Goal: Task Accomplishment & Management: Manage account settings

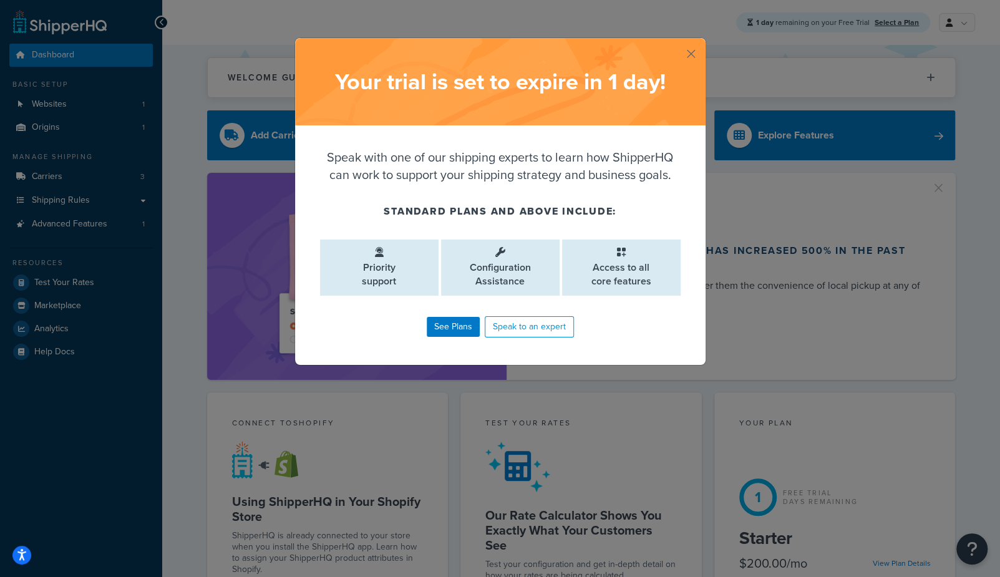
click at [702, 41] on button "button" at bounding box center [703, 39] width 3 height 3
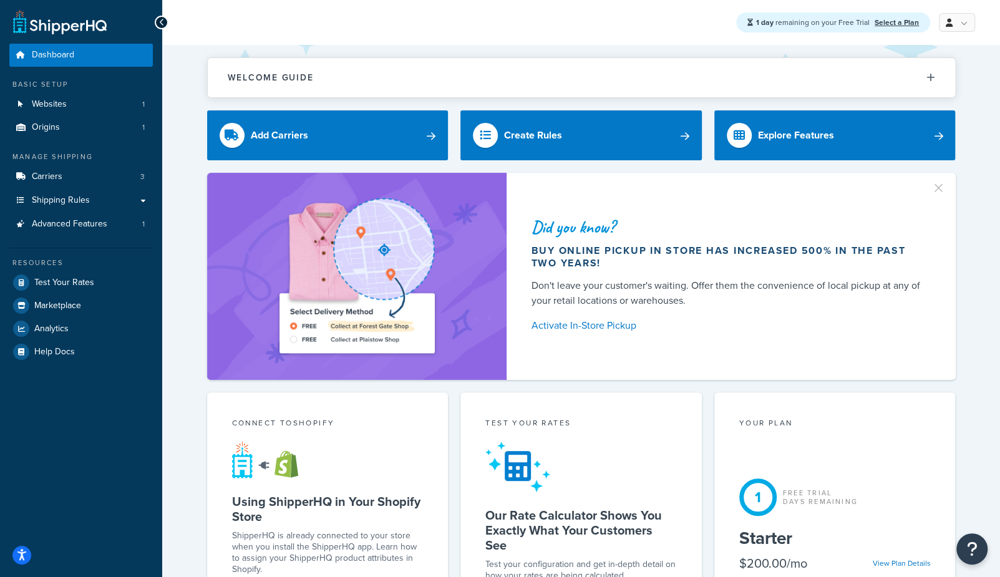
click at [34, 179] on span "Carriers" at bounding box center [47, 177] width 31 height 11
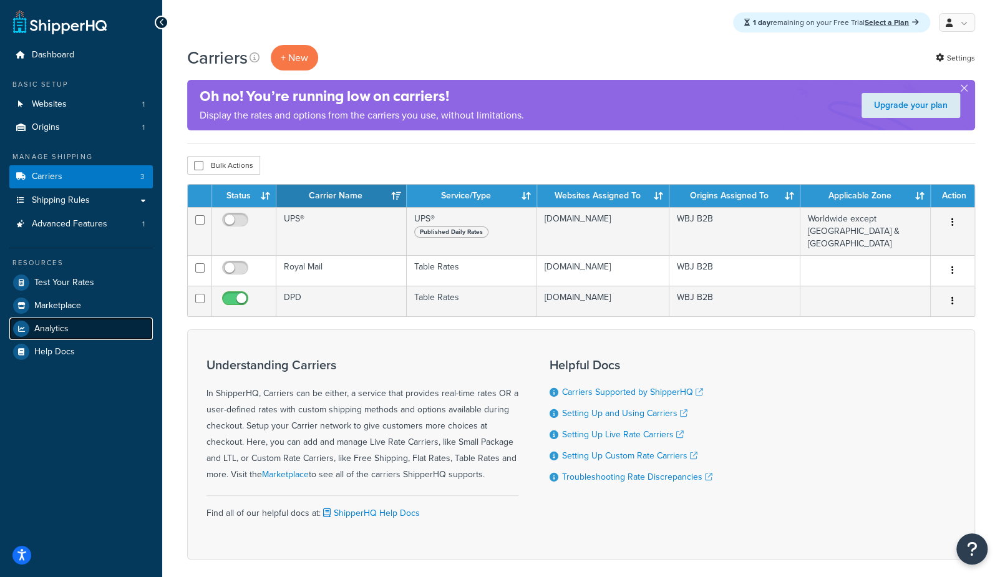
click at [54, 321] on link "Analytics" at bounding box center [80, 328] width 143 height 22
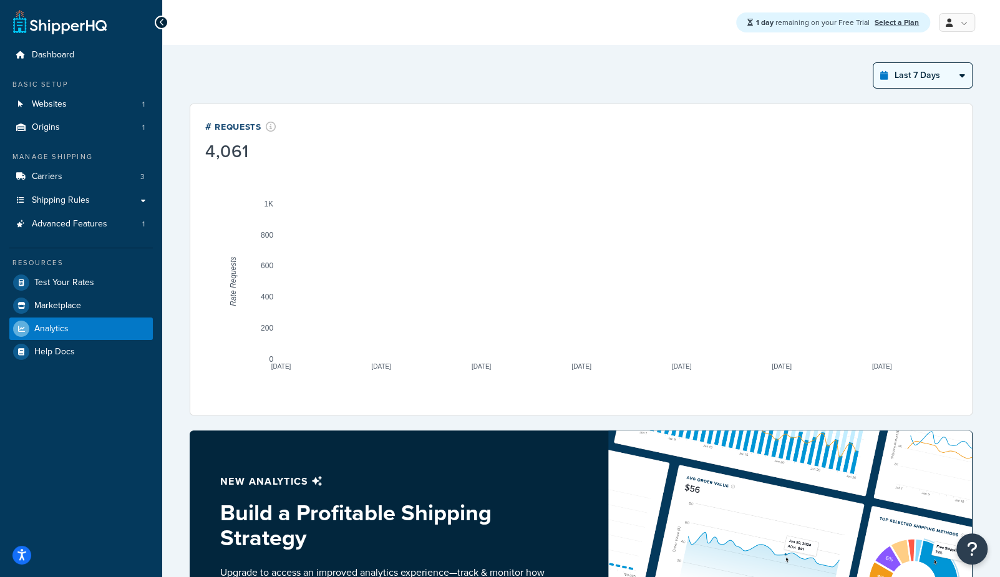
click at [937, 75] on select "Last 24 Hours Last 7 Days Last 30 Days Last 3 Months Last 6 Months Last 12 Mont…" at bounding box center [922, 75] width 99 height 25
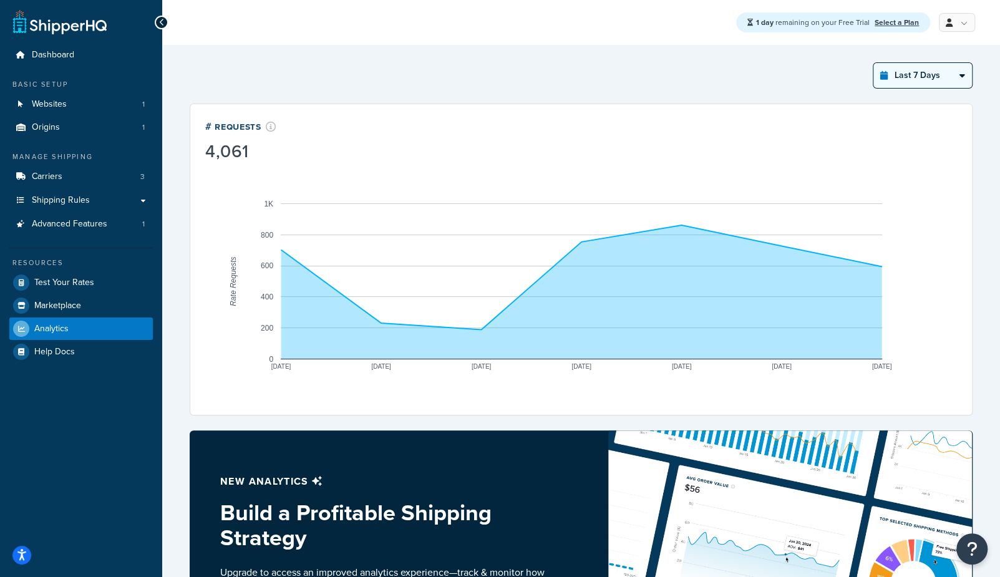
click at [937, 75] on select "Last 24 Hours Last 7 Days Last 30 Days Last 3 Months Last 6 Months Last 12 Mont…" at bounding box center [922, 75] width 99 height 25
click at [936, 77] on select "Last 24 Hours Last 7 Days Last 30 Days Last 3 Months Last 6 Months Last 12 Mont…" at bounding box center [922, 75] width 99 height 25
select select "last_30_days"
click at [874, 63] on select "Last 24 Hours Last 7 Days Last 30 Days Last 3 Months Last 6 Months Last 12 Mont…" at bounding box center [922, 75] width 99 height 25
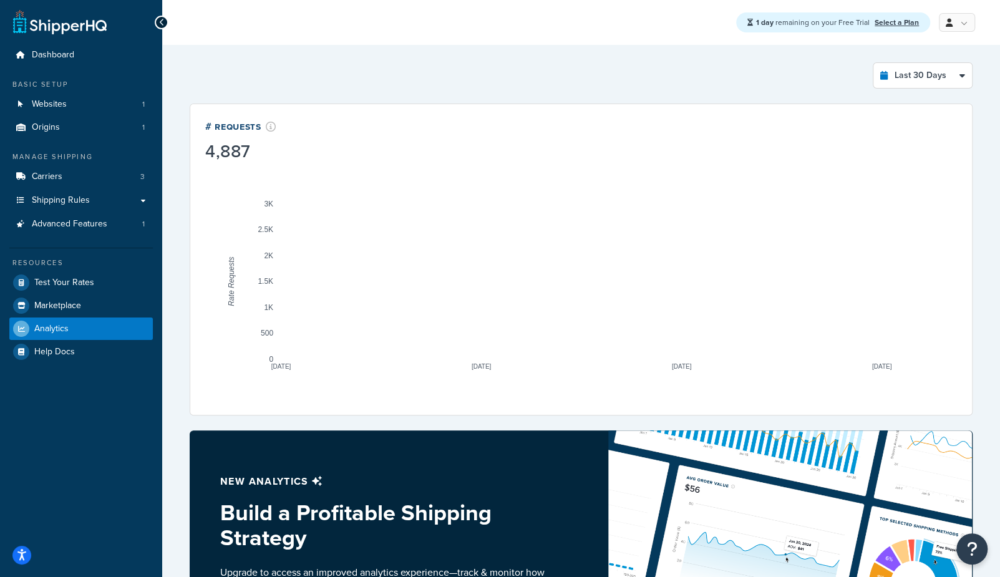
drag, startPoint x: 896, startPoint y: 72, endPoint x: 704, endPoint y: 3, distance: 204.0
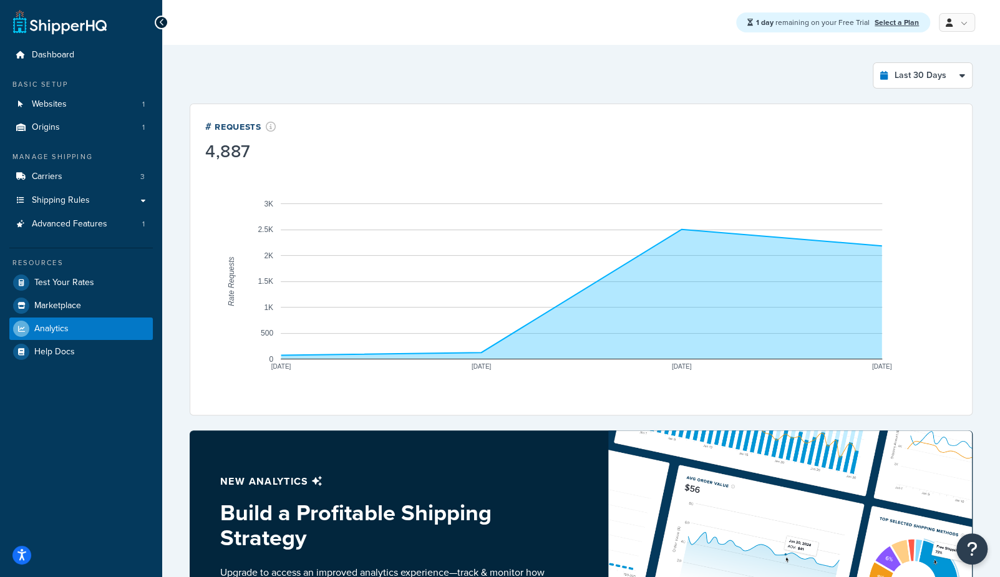
click at [0, 0] on div "Dashboard Basic Setup Websites 1 Origins 1 Manage Shipping Carriers 3 Shipping …" at bounding box center [500, 411] width 1000 height 822
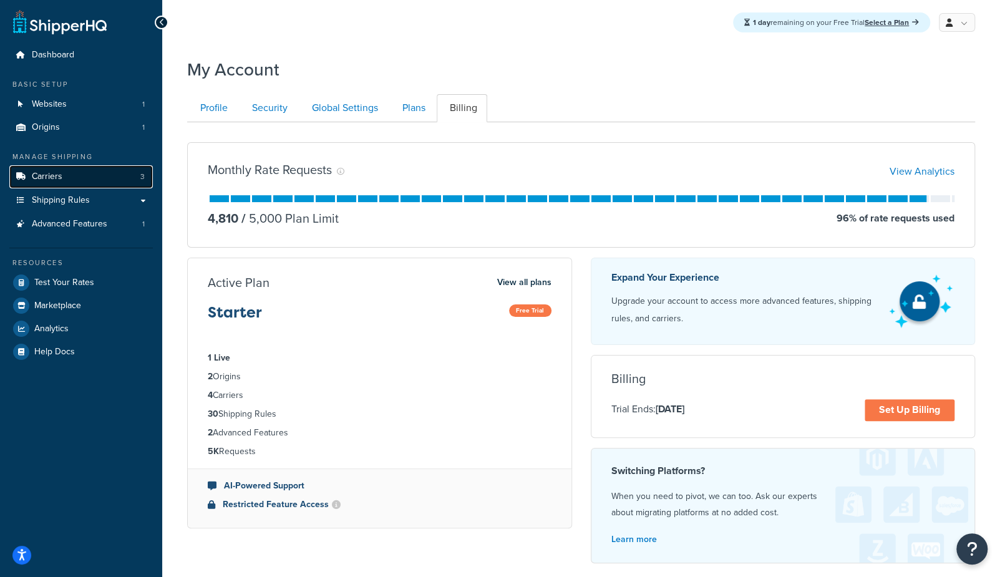
click at [83, 179] on link "Carriers 3" at bounding box center [80, 176] width 143 height 23
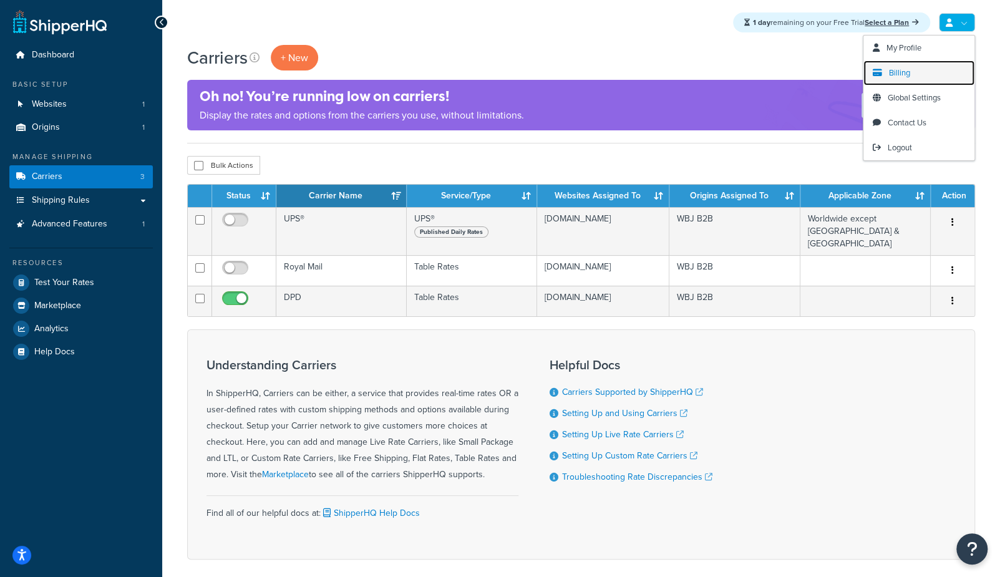
click at [892, 73] on span "Billing" at bounding box center [899, 73] width 21 height 12
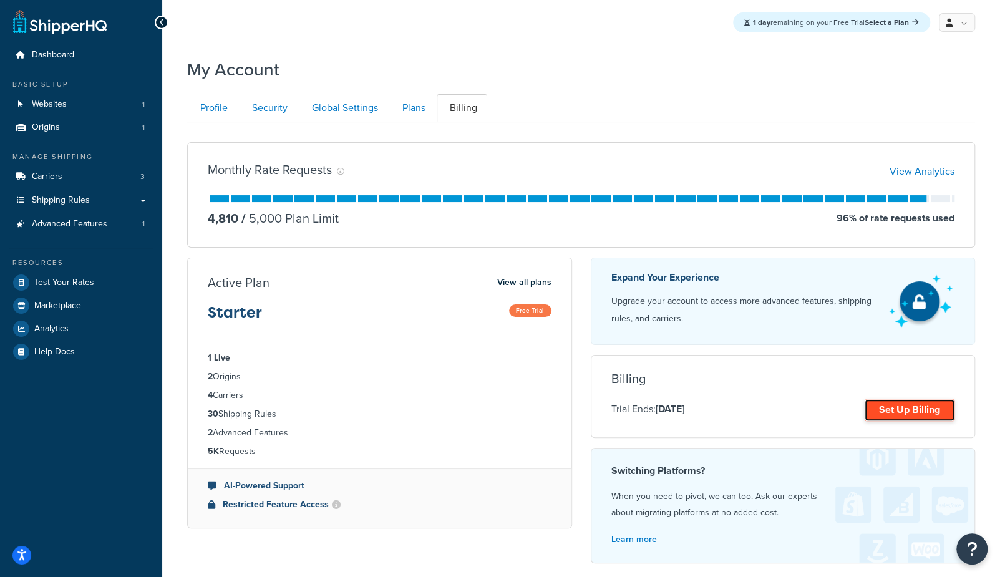
click at [925, 409] on link "Set Up Billing" at bounding box center [910, 410] width 90 height 22
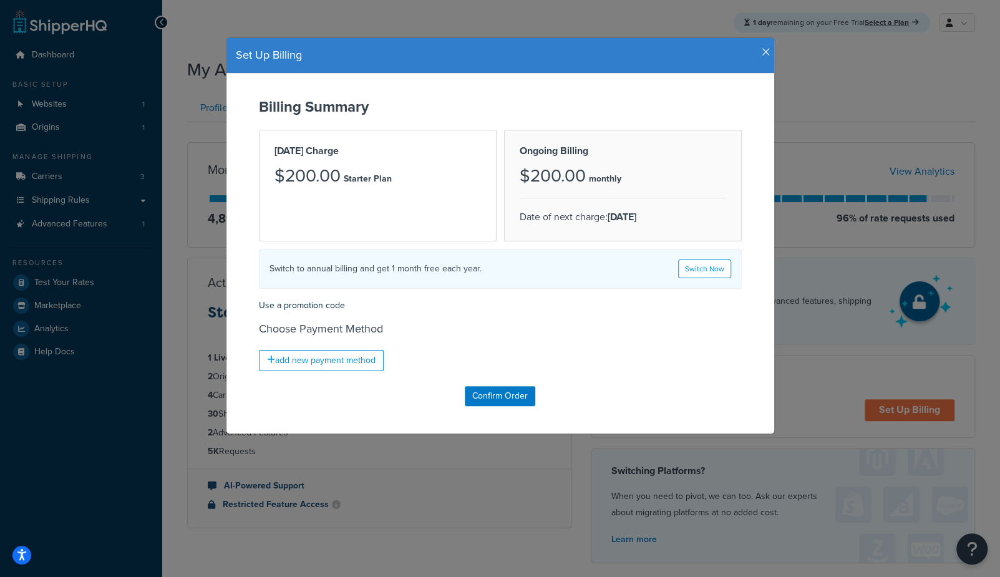
click at [767, 53] on icon "button" at bounding box center [766, 52] width 9 height 11
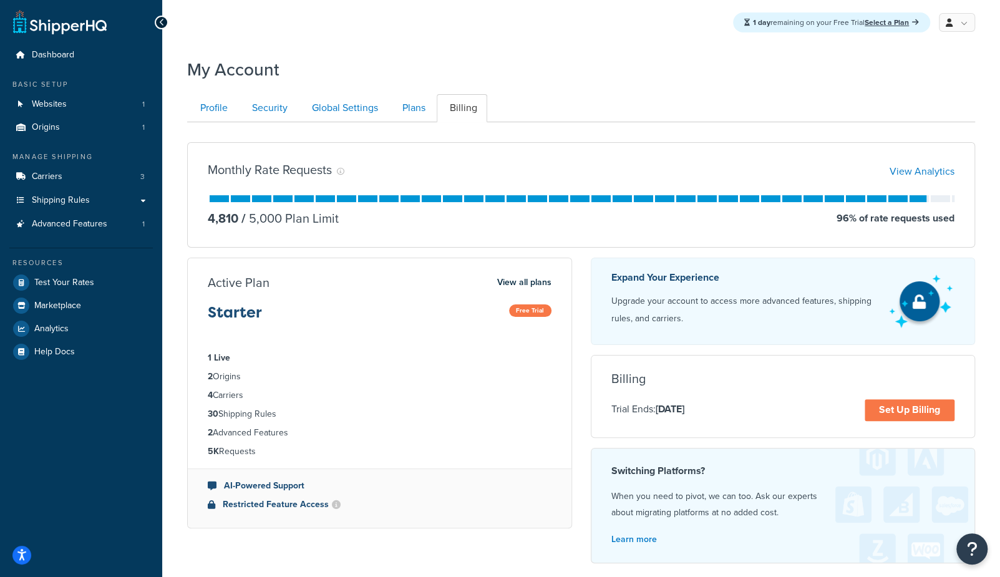
click at [432, 47] on div "1 day remaining on your Free Trial Select a Plan My Profile Billing Global Sett…" at bounding box center [581, 352] width 838 height 704
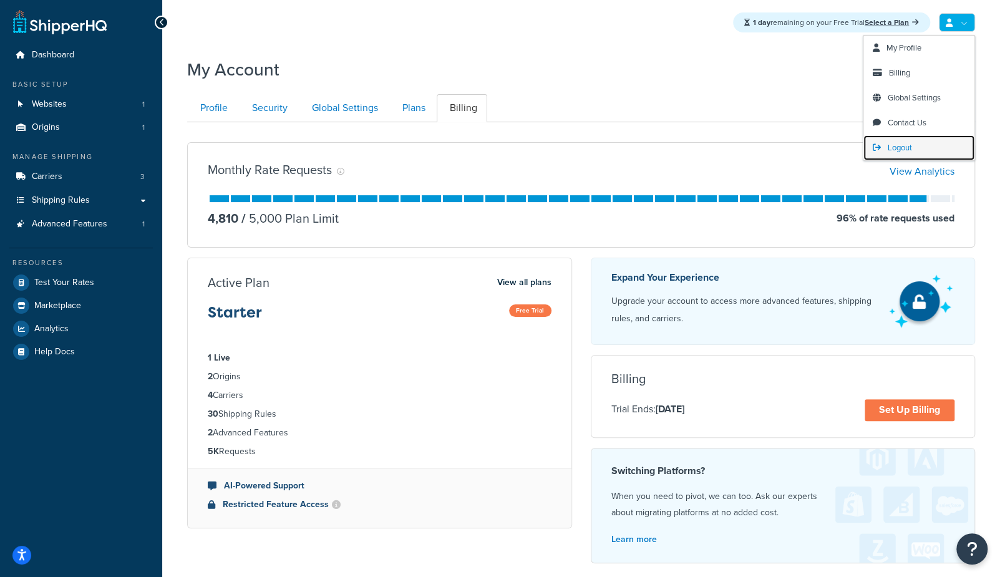
click at [891, 148] on span "Logout" at bounding box center [900, 148] width 24 height 12
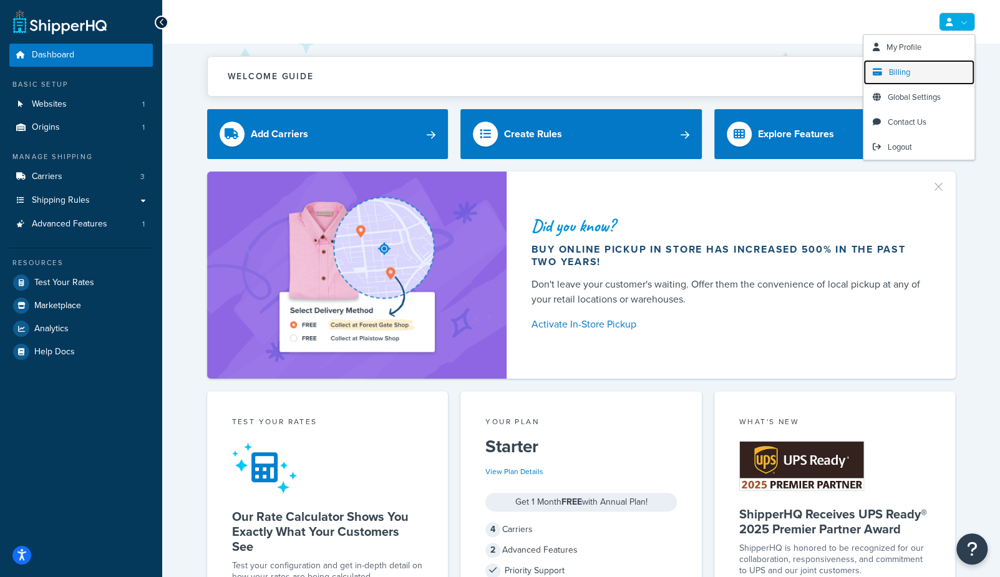
click at [906, 72] on span "Billing" at bounding box center [899, 72] width 21 height 12
